Goal: Use online tool/utility

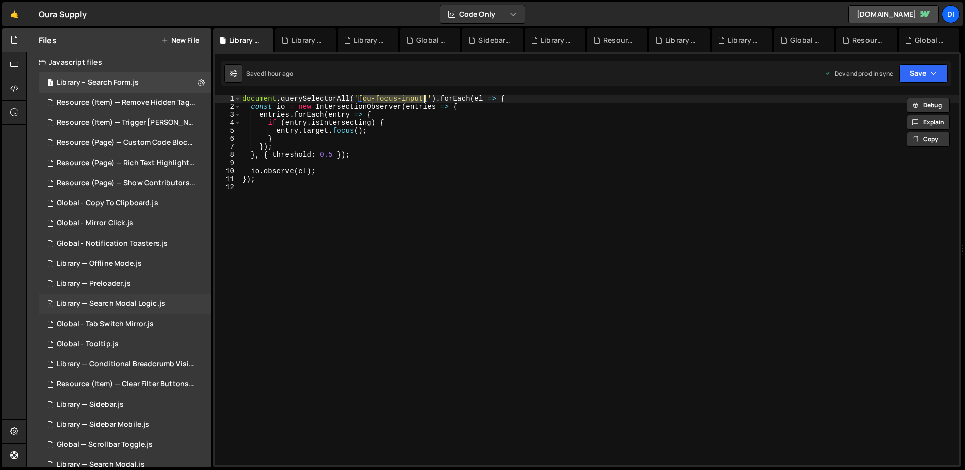
scroll to position [219, 0]
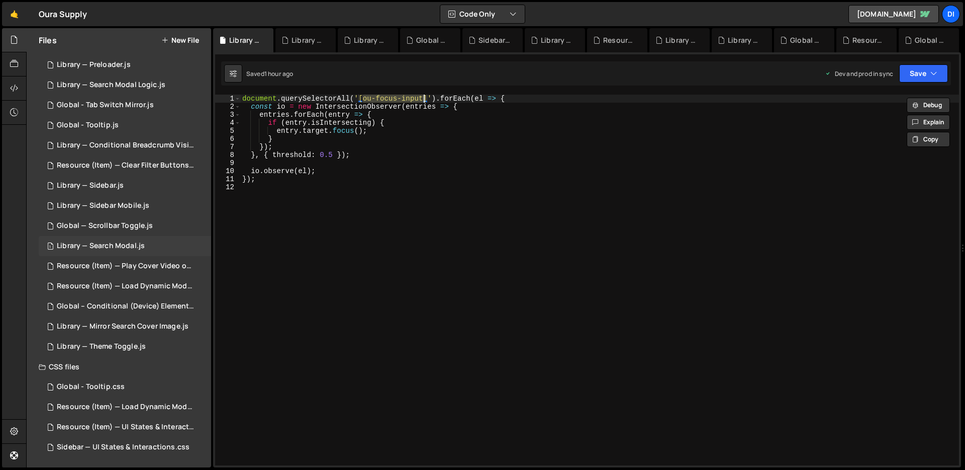
click at [153, 238] on div "1 Library — Search Modal.js 0" at bounding box center [125, 246] width 172 height 20
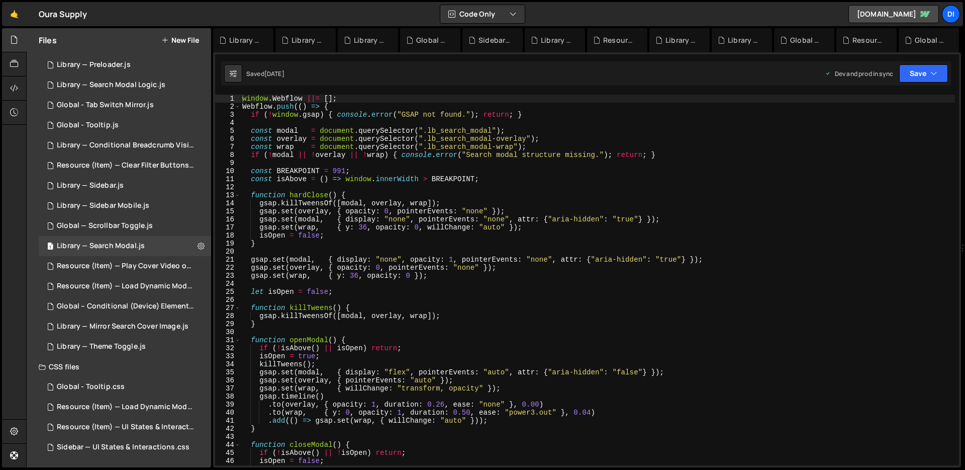
type textarea "[DEMOGRAPHIC_DATA] = false;"
click at [493, 234] on div "window . Webflow ||= [ ] ; Webflow . push (( ) => { if ( ! window . gsap ) { co…" at bounding box center [597, 288] width 715 height 387
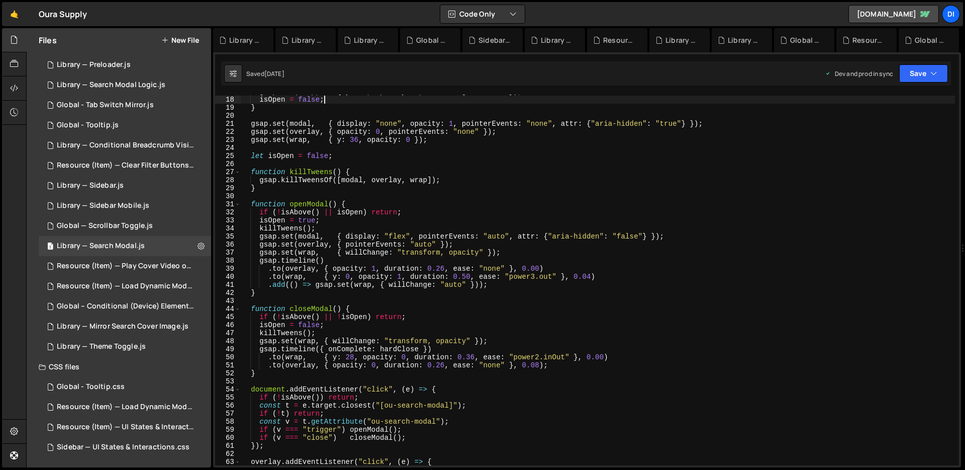
scroll to position [136, 0]
click at [139, 329] on div "Library — Mirror Search Cover Image.js" at bounding box center [123, 326] width 132 height 9
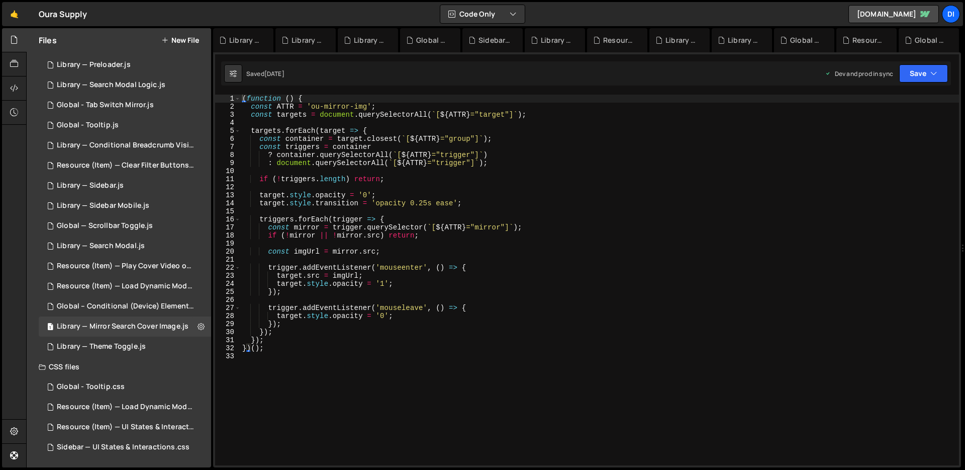
click at [509, 232] on div "( function ( ) { const ATTR = 'ou-mirror-img' ; const targets = document . quer…" at bounding box center [599, 288] width 719 height 387
type textarea "})();"
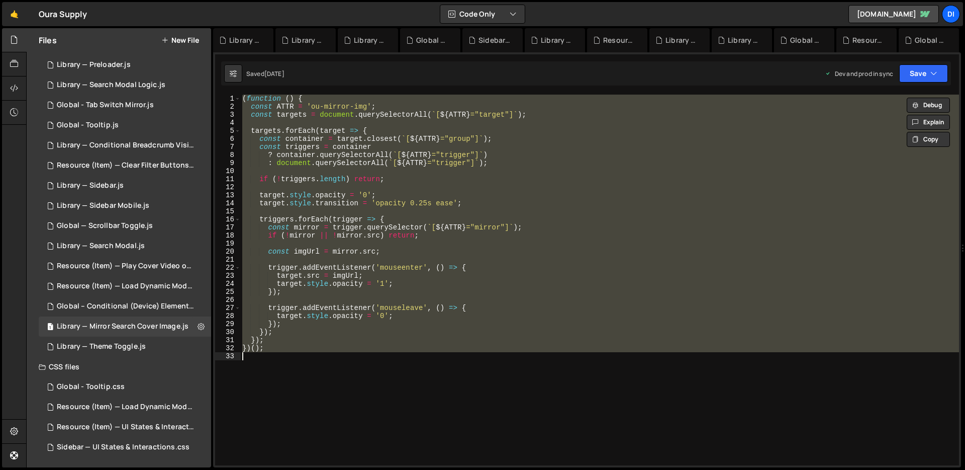
click at [325, 188] on div "( function ( ) { const ATTR = 'ou-mirror-img' ; const targets = document . quer…" at bounding box center [599, 280] width 719 height 371
